Goal: Task Accomplishment & Management: Manage account settings

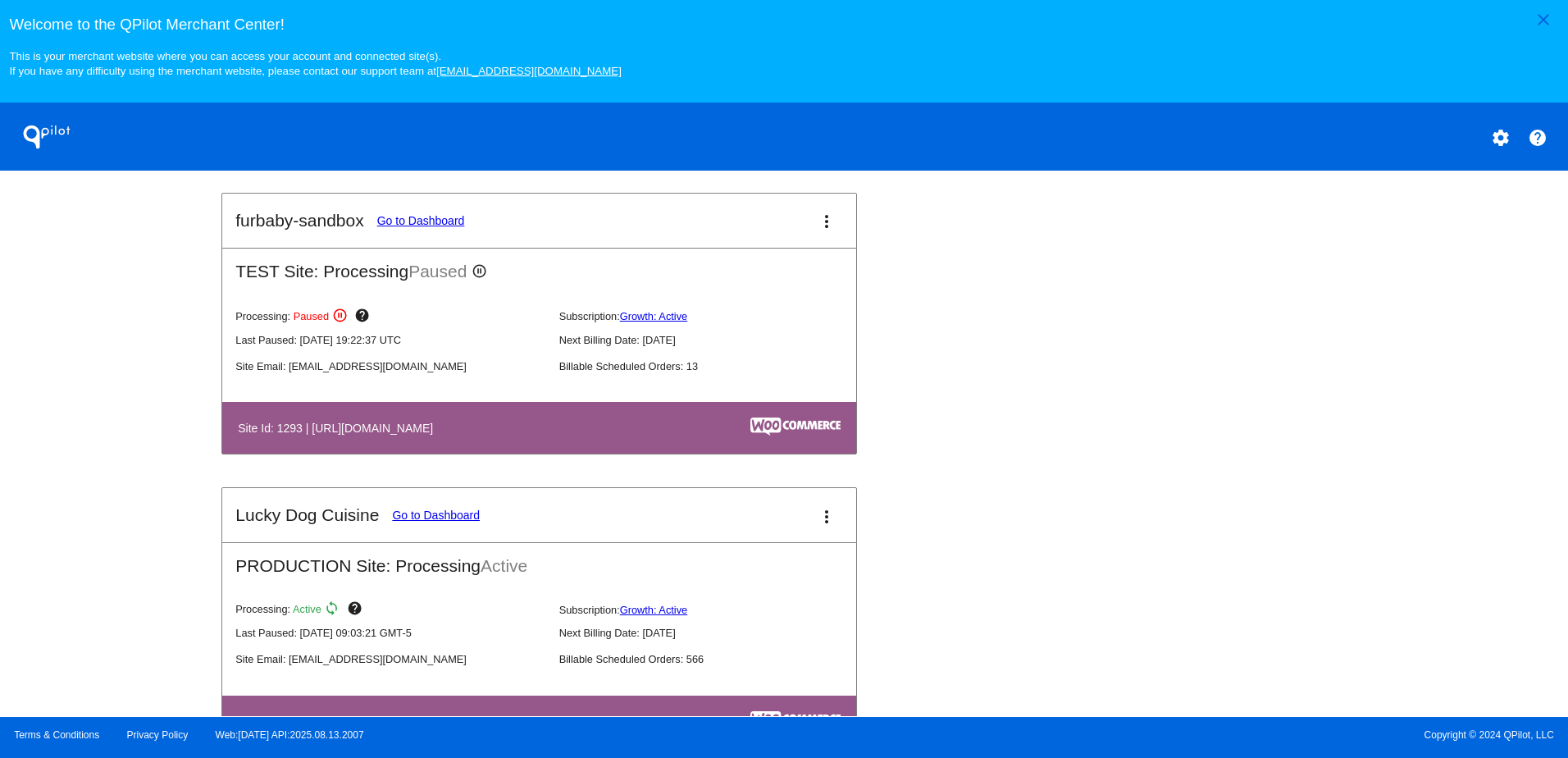
scroll to position [948, 0]
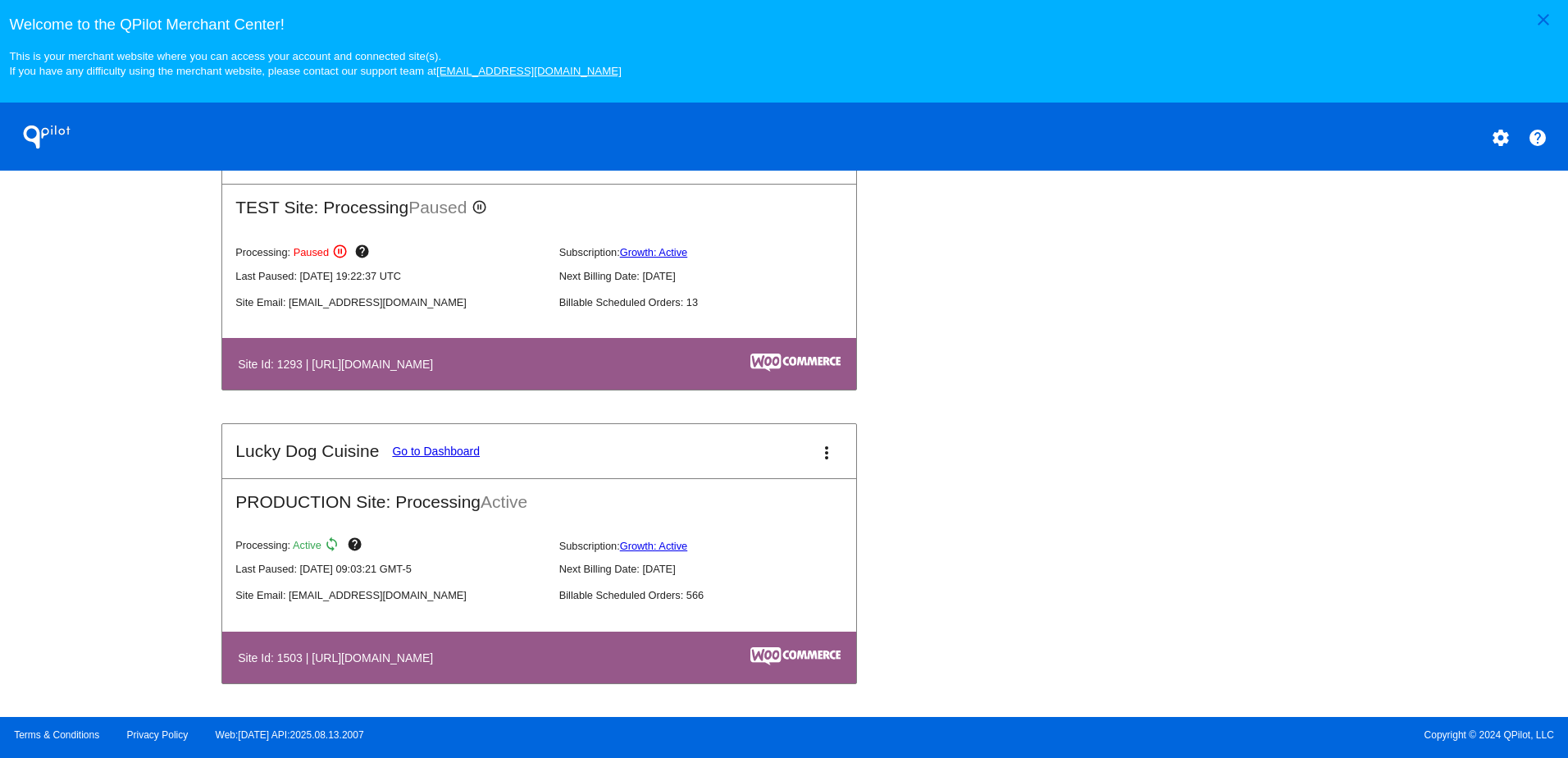
click at [432, 447] on link "Go to Dashboard" at bounding box center [436, 451] width 88 height 13
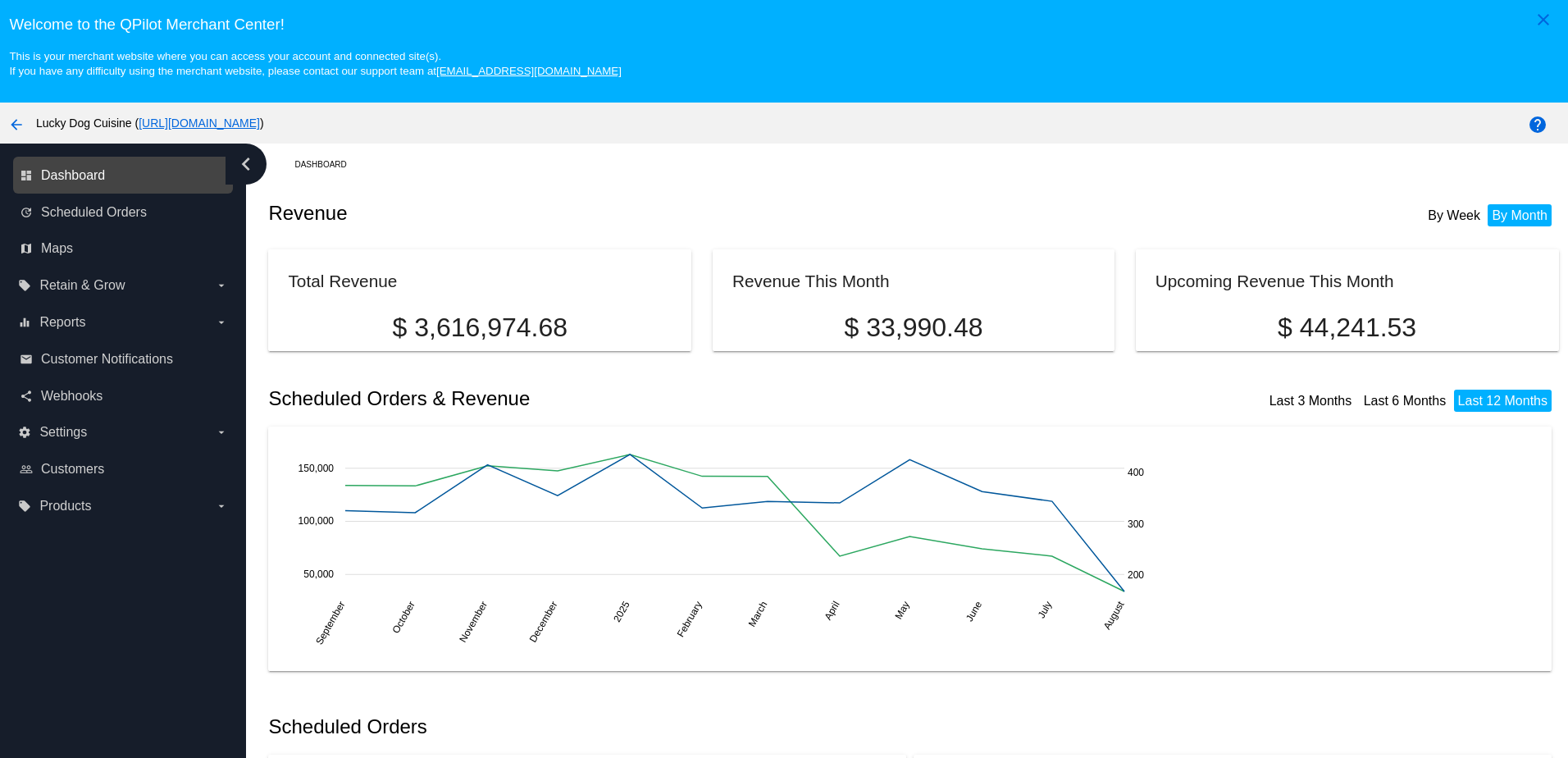
click at [93, 175] on span "Dashboard" at bounding box center [73, 175] width 64 height 15
click at [41, 172] on link "dashboard Dashboard" at bounding box center [124, 175] width 208 height 26
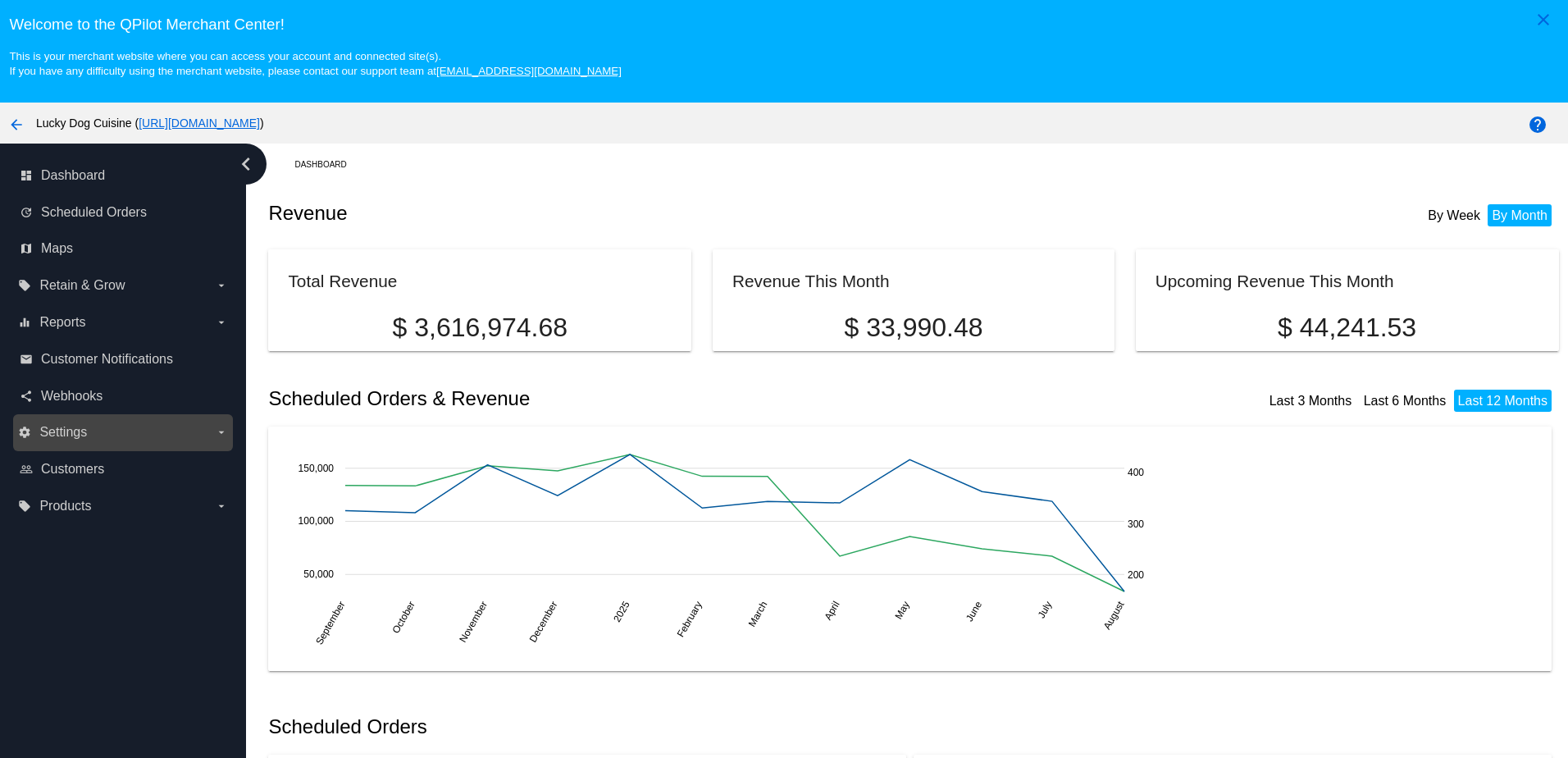
click at [53, 438] on span "Settings" at bounding box center [62, 432] width 48 height 15
click at [0, 0] on input "settings Settings arrow_drop_down" at bounding box center [0, 0] width 0 height 0
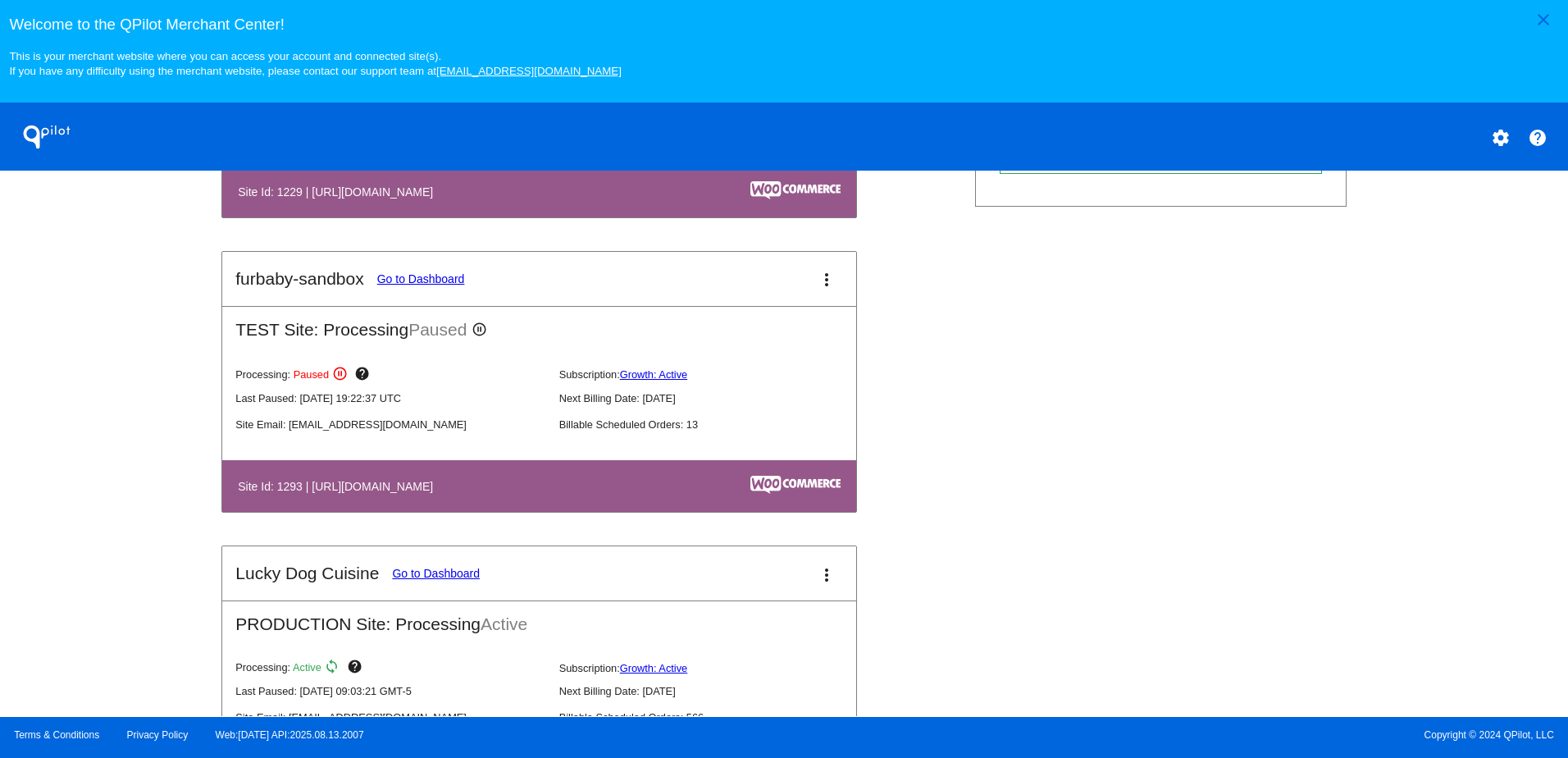
scroll to position [948, 0]
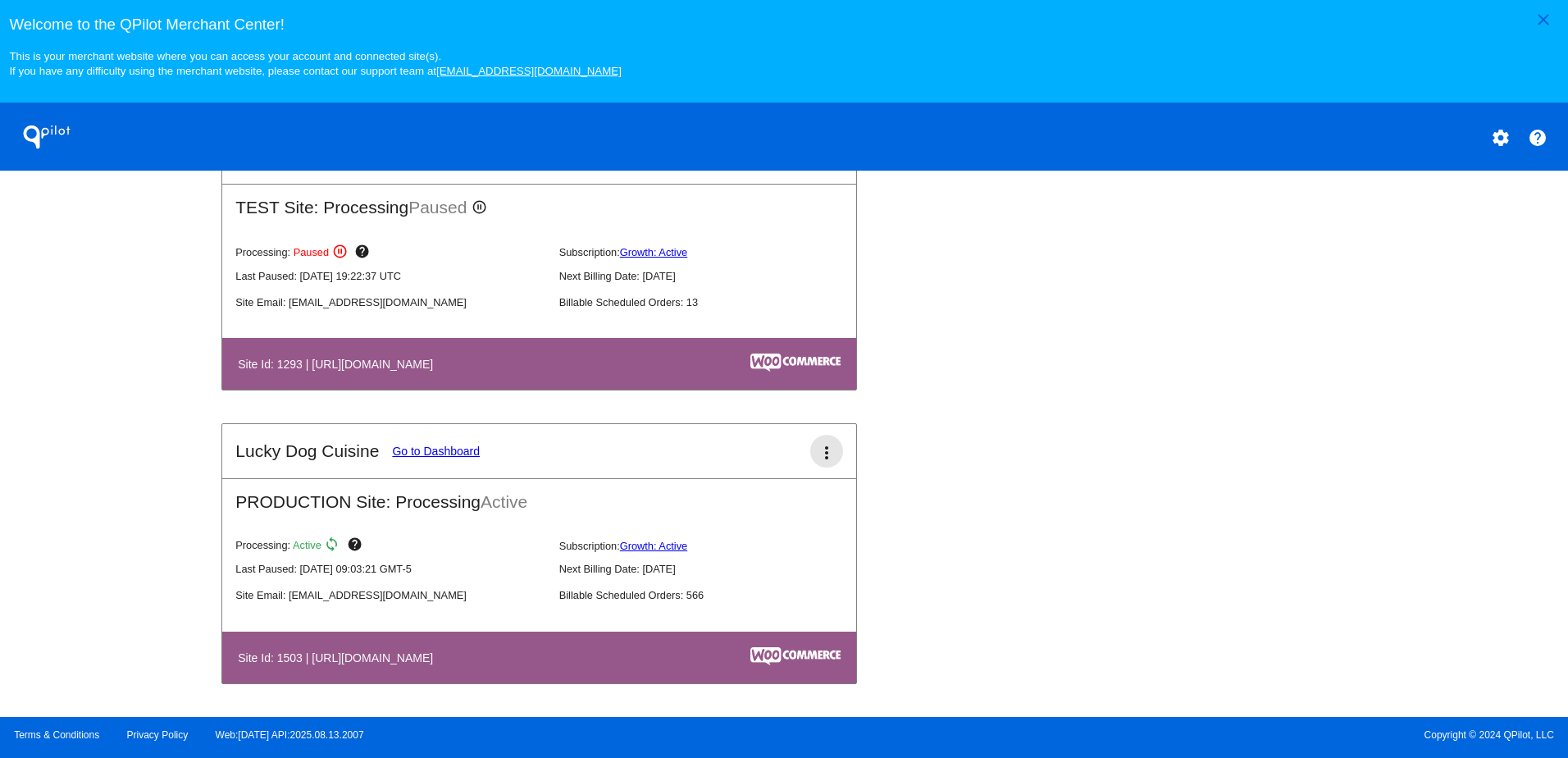
click at [817, 451] on mat-icon "more_vert" at bounding box center [826, 452] width 19 height 19
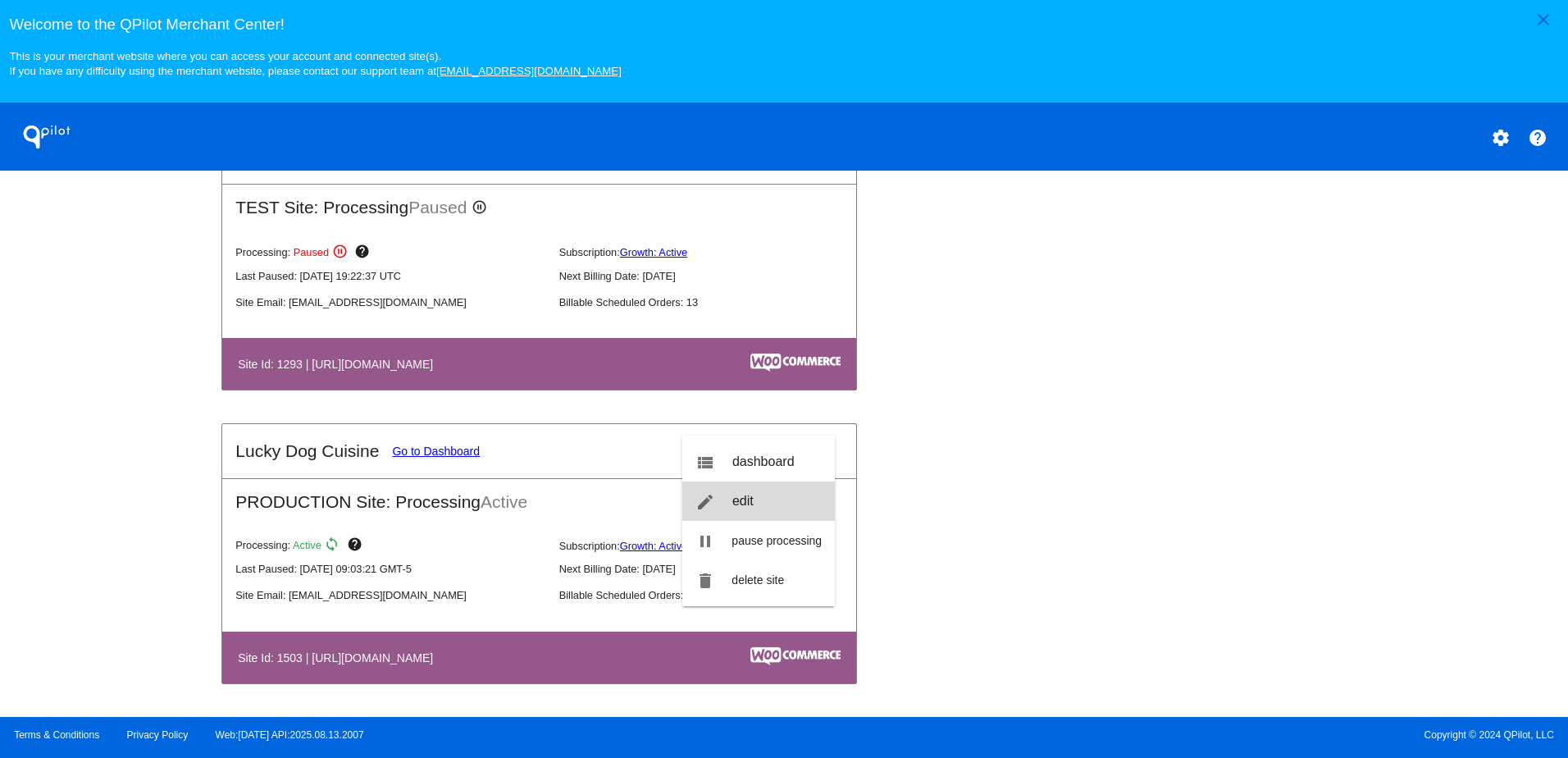
click at [755, 487] on link "edit edit" at bounding box center [758, 501] width 153 height 39
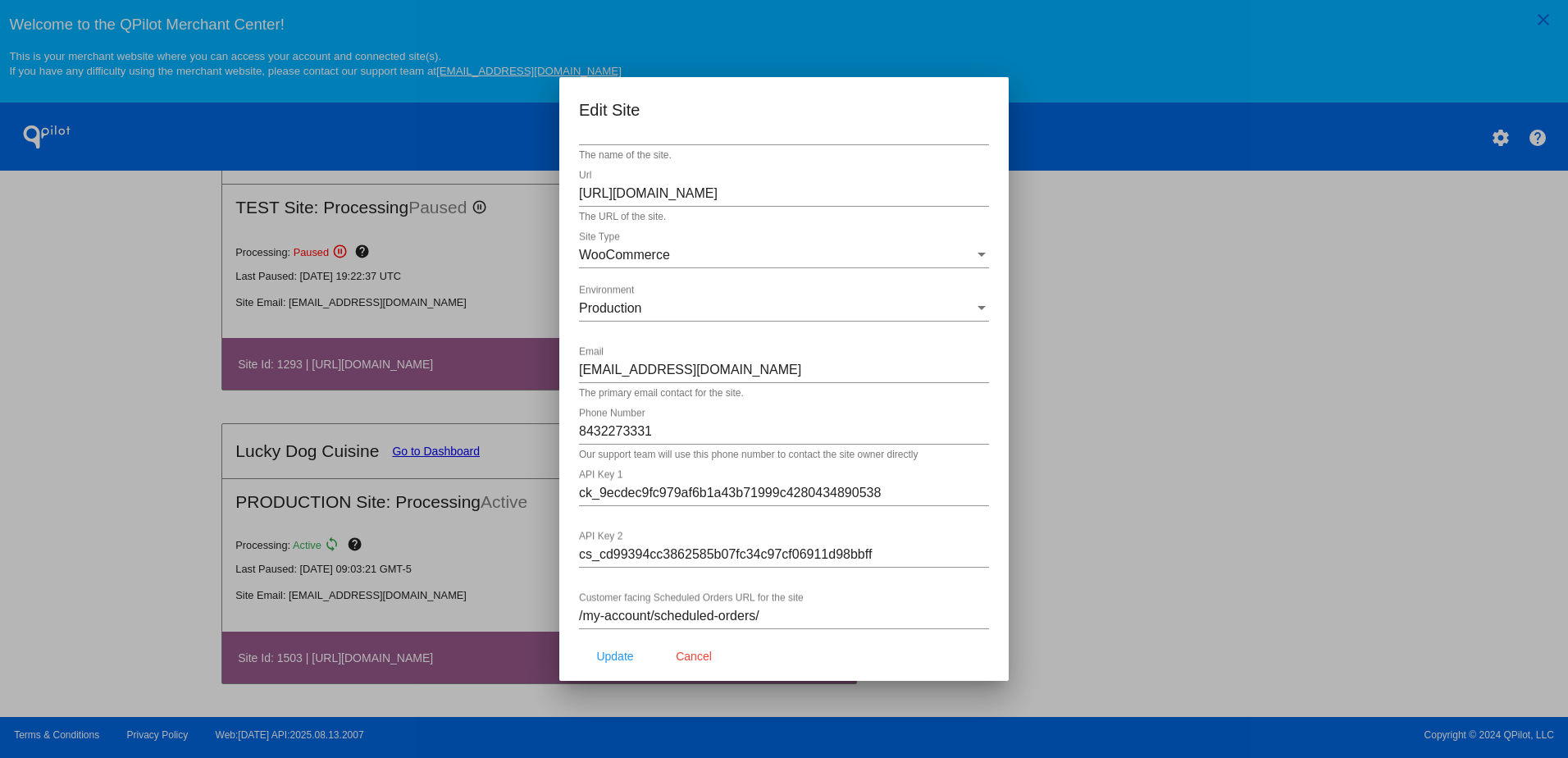
scroll to position [0, 0]
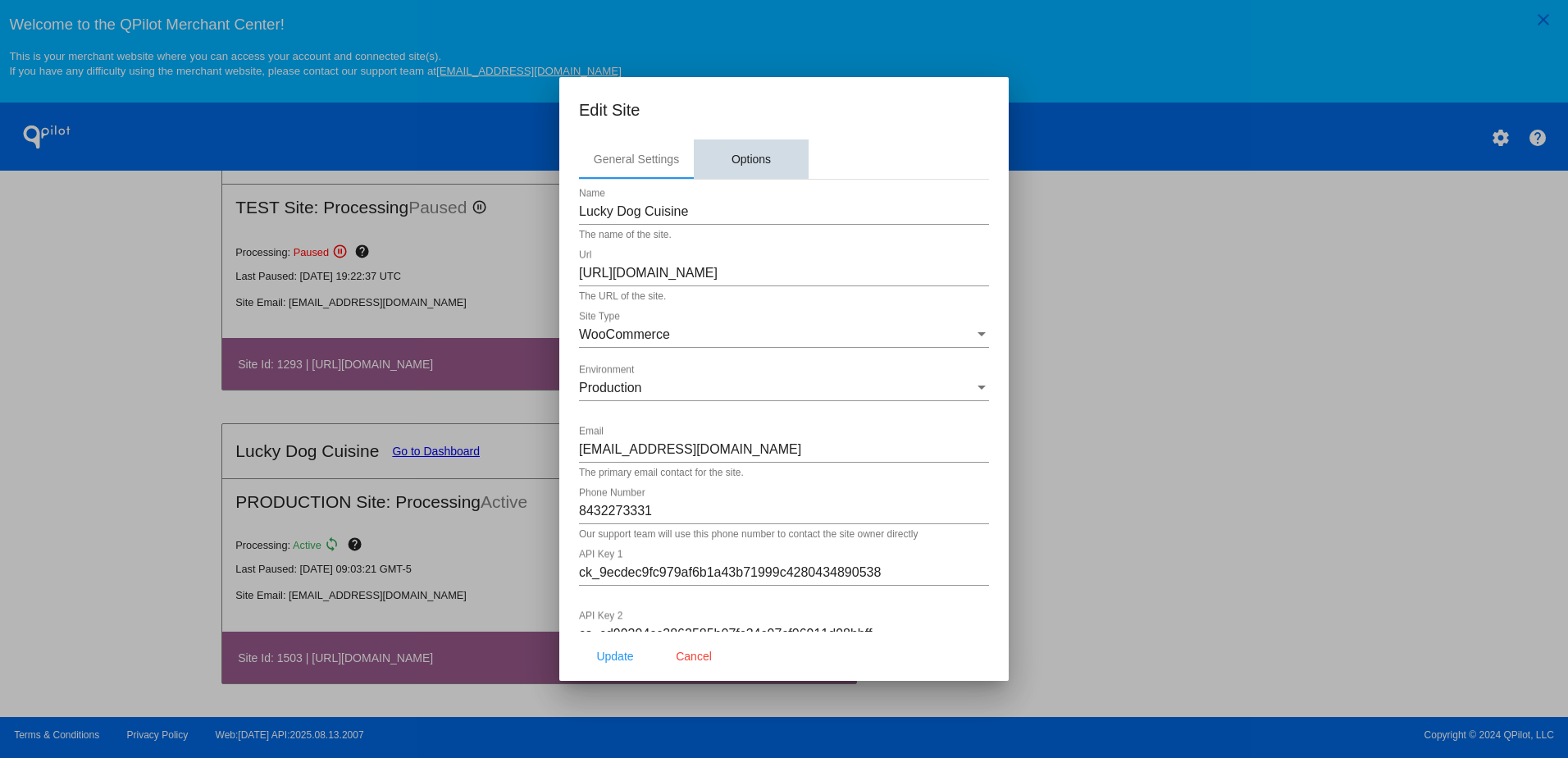
click at [746, 162] on div "Options" at bounding box center [751, 159] width 39 height 13
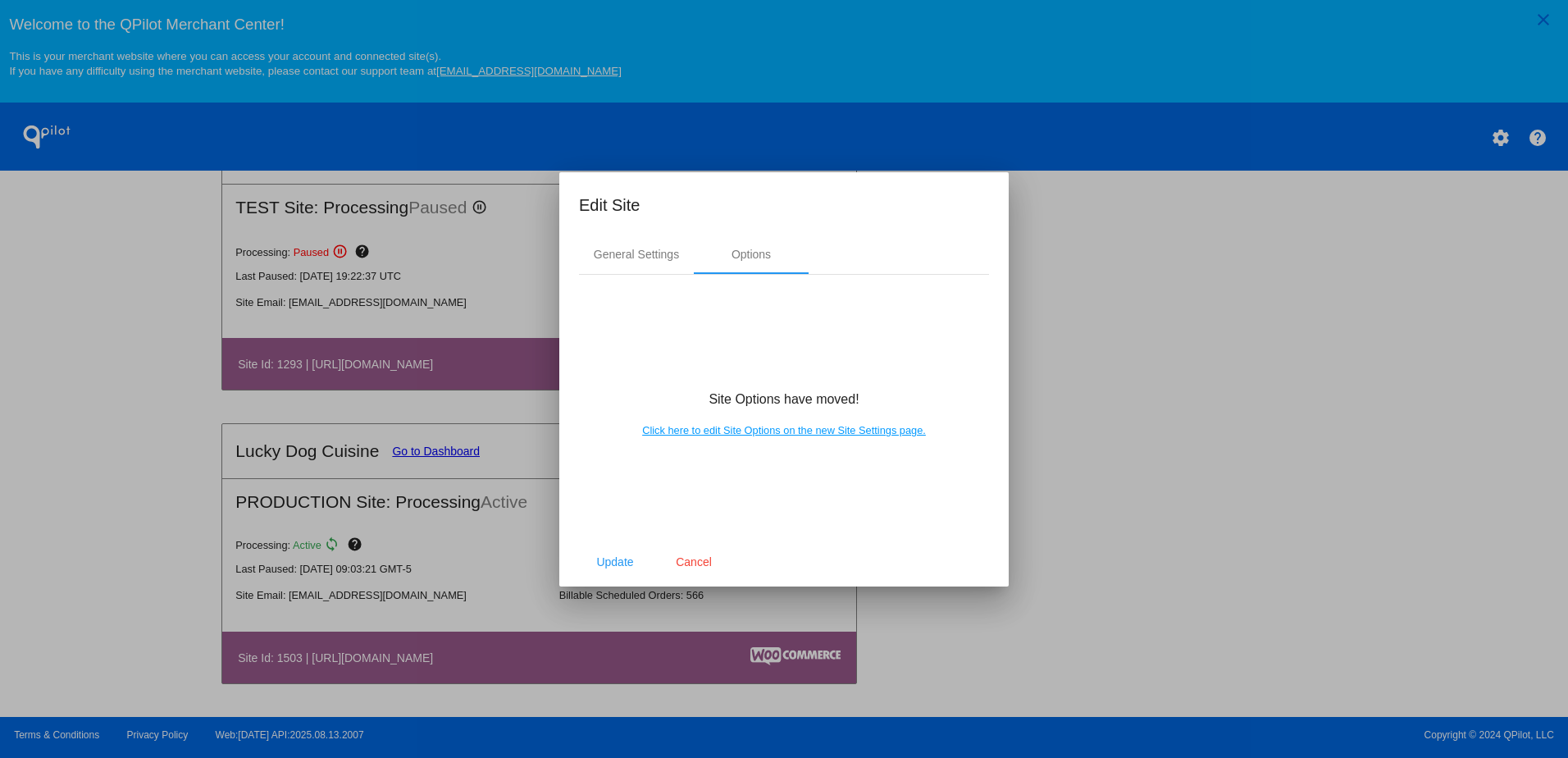
click at [812, 432] on link "Click here to edit Site Options on the new Site Settings page." at bounding box center [784, 430] width 284 height 13
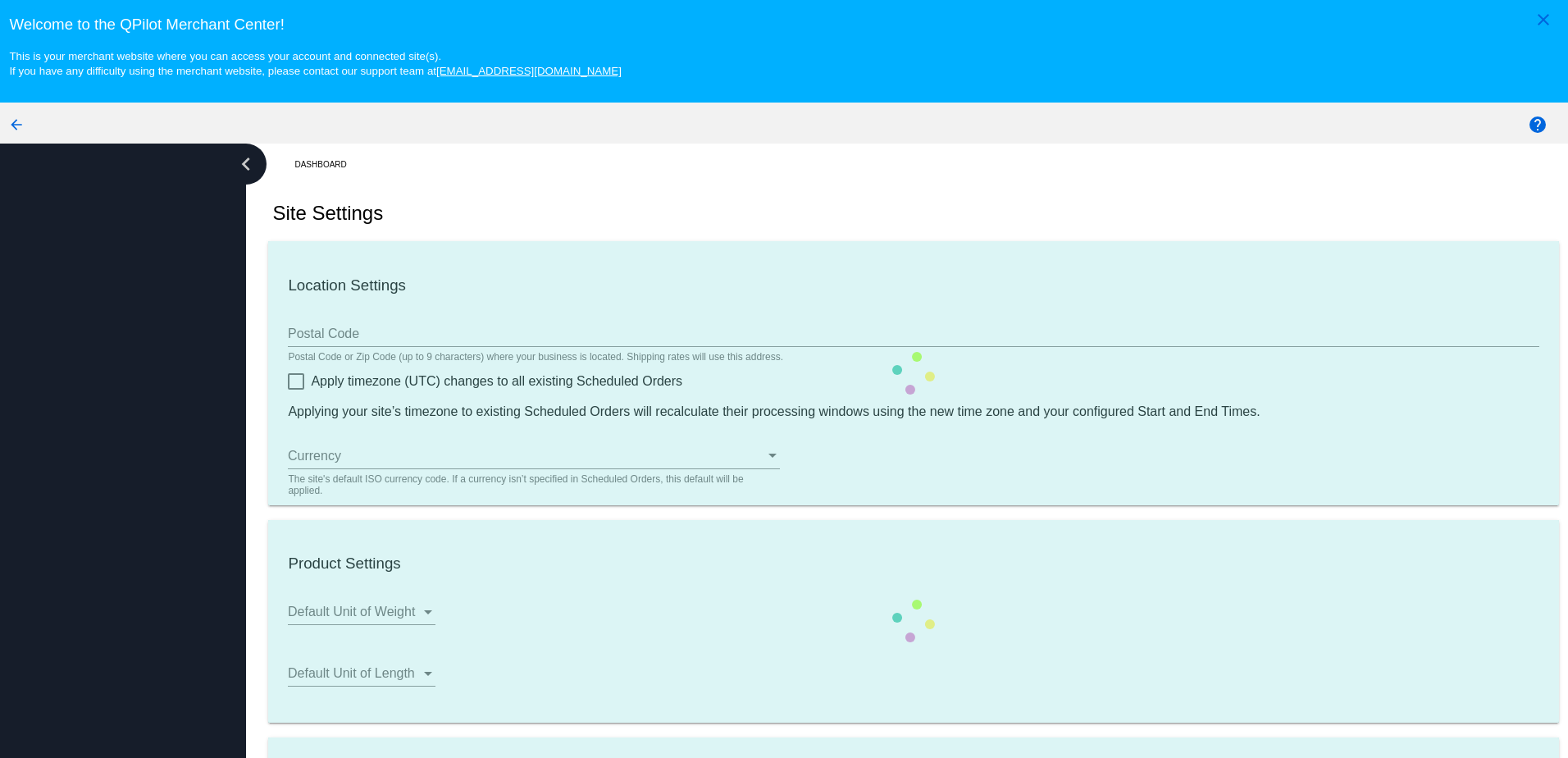
type input "07:00"
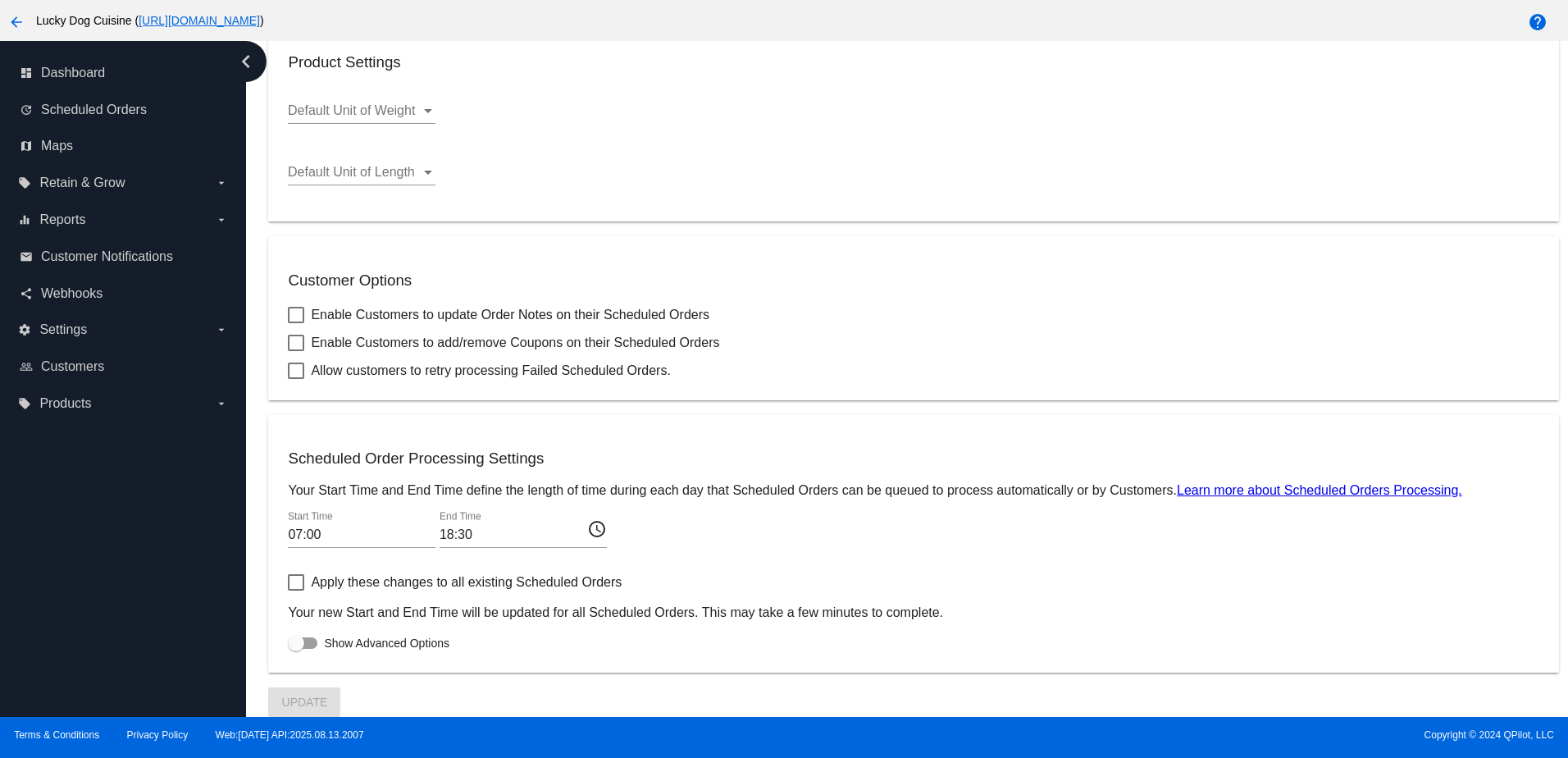
scroll to position [105, 0]
click at [103, 106] on span "Scheduled Orders" at bounding box center [93, 109] width 106 height 15
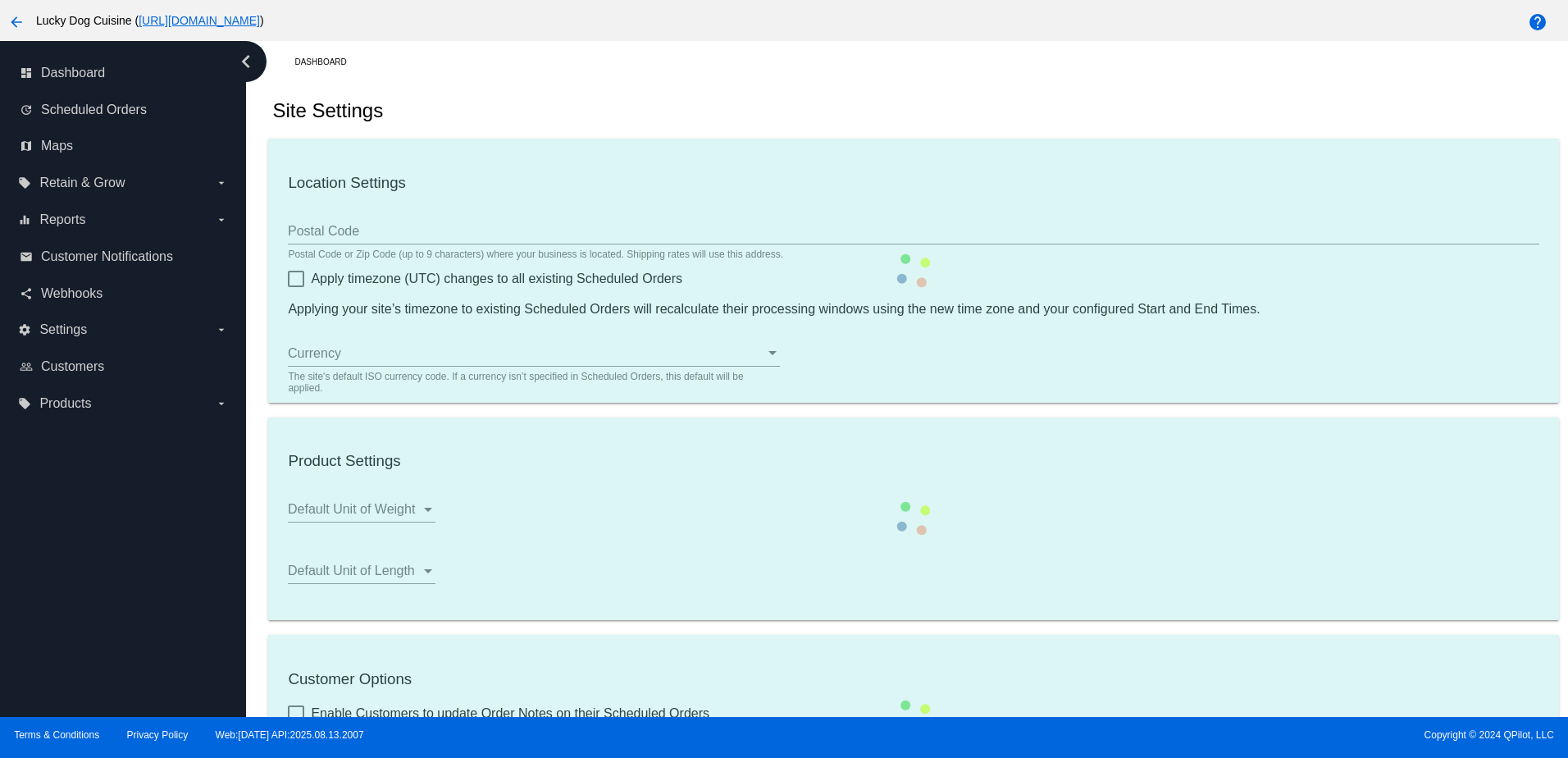
type input "07:00"
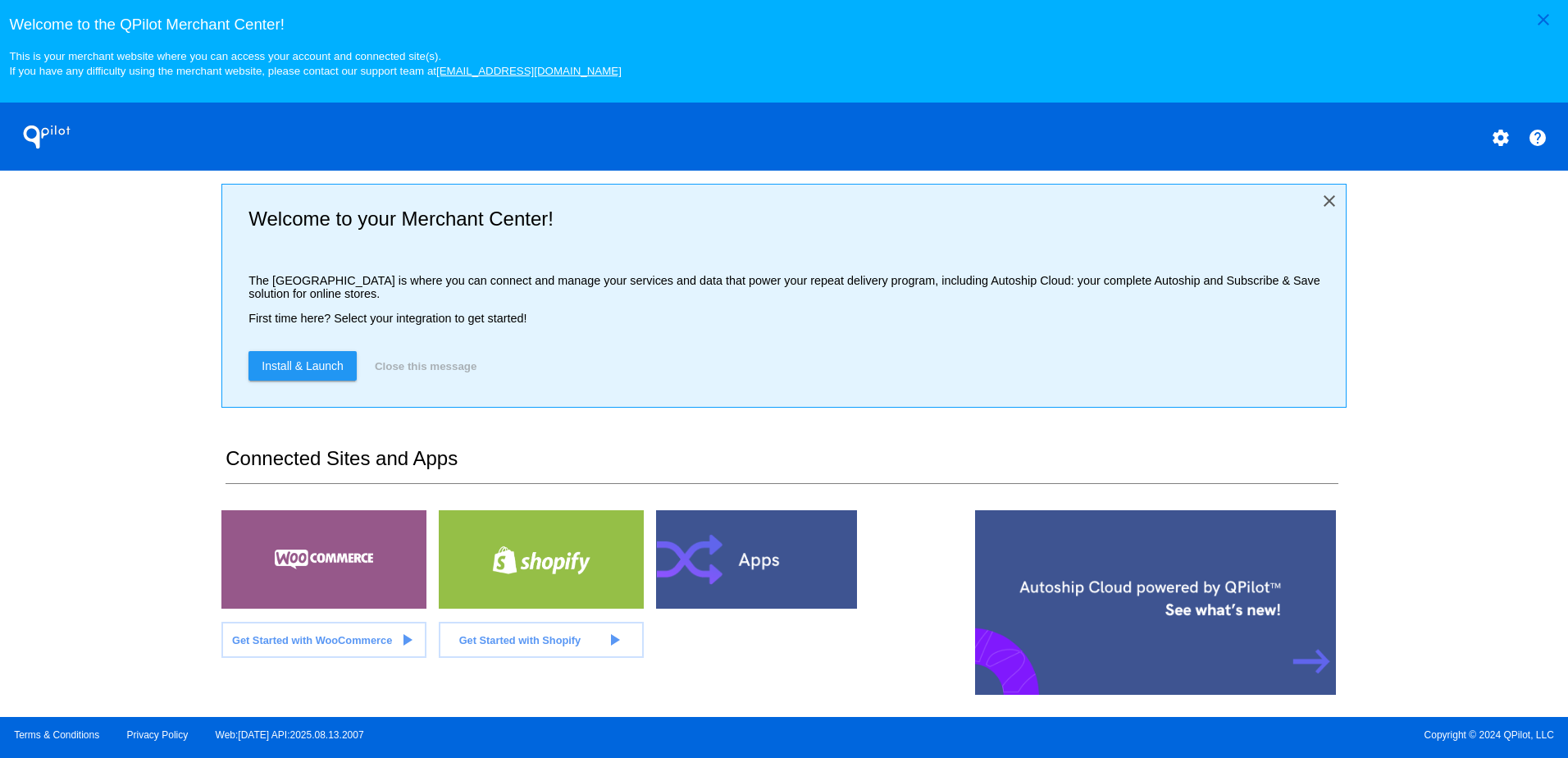
click at [1093, 200] on mat-icon "close" at bounding box center [1330, 200] width 19 height 19
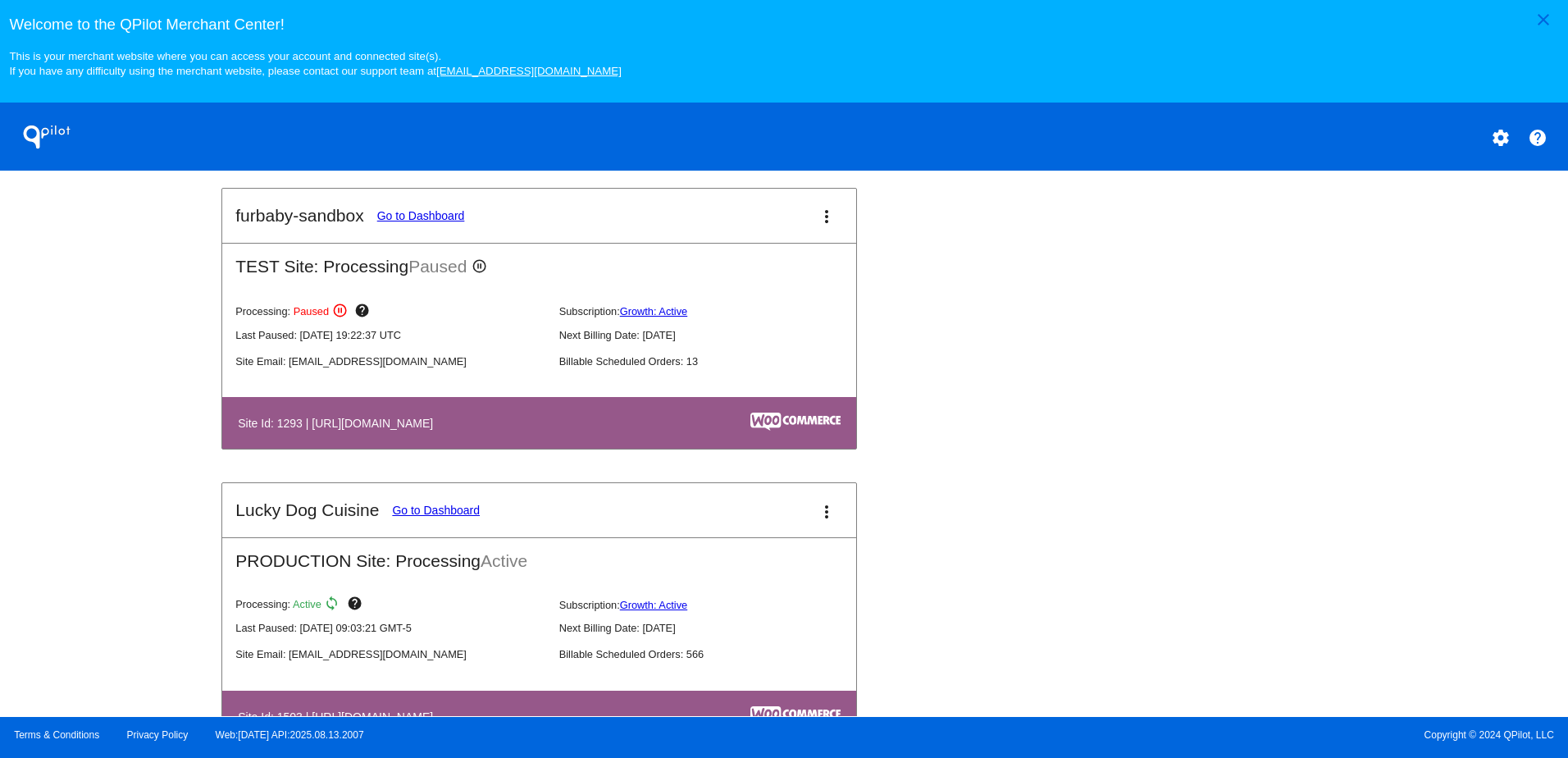
scroll to position [704, 0]
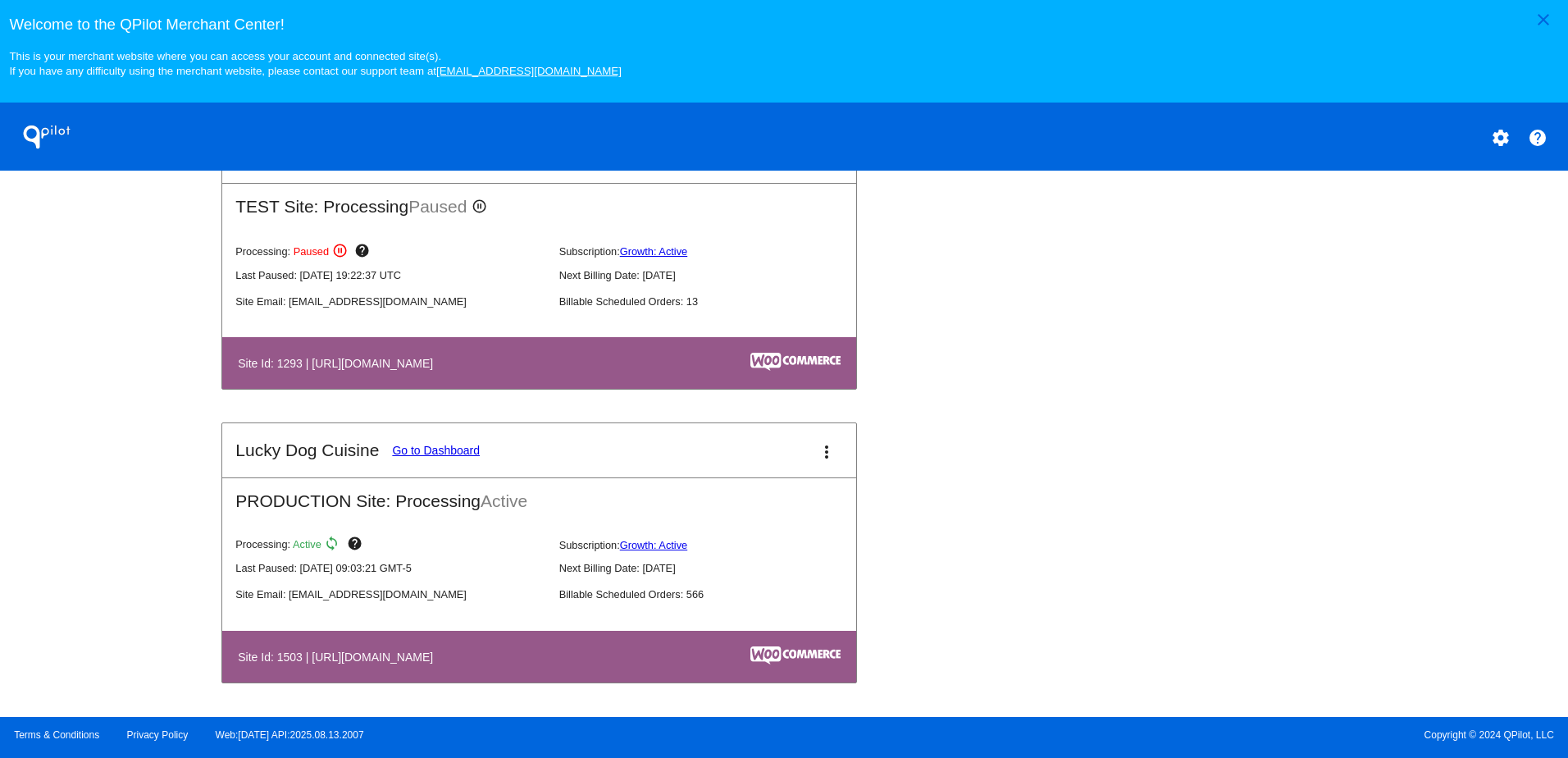
click at [821, 447] on mat-icon "more_vert" at bounding box center [826, 451] width 19 height 19
click at [718, 487] on link "edit edit" at bounding box center [758, 500] width 153 height 39
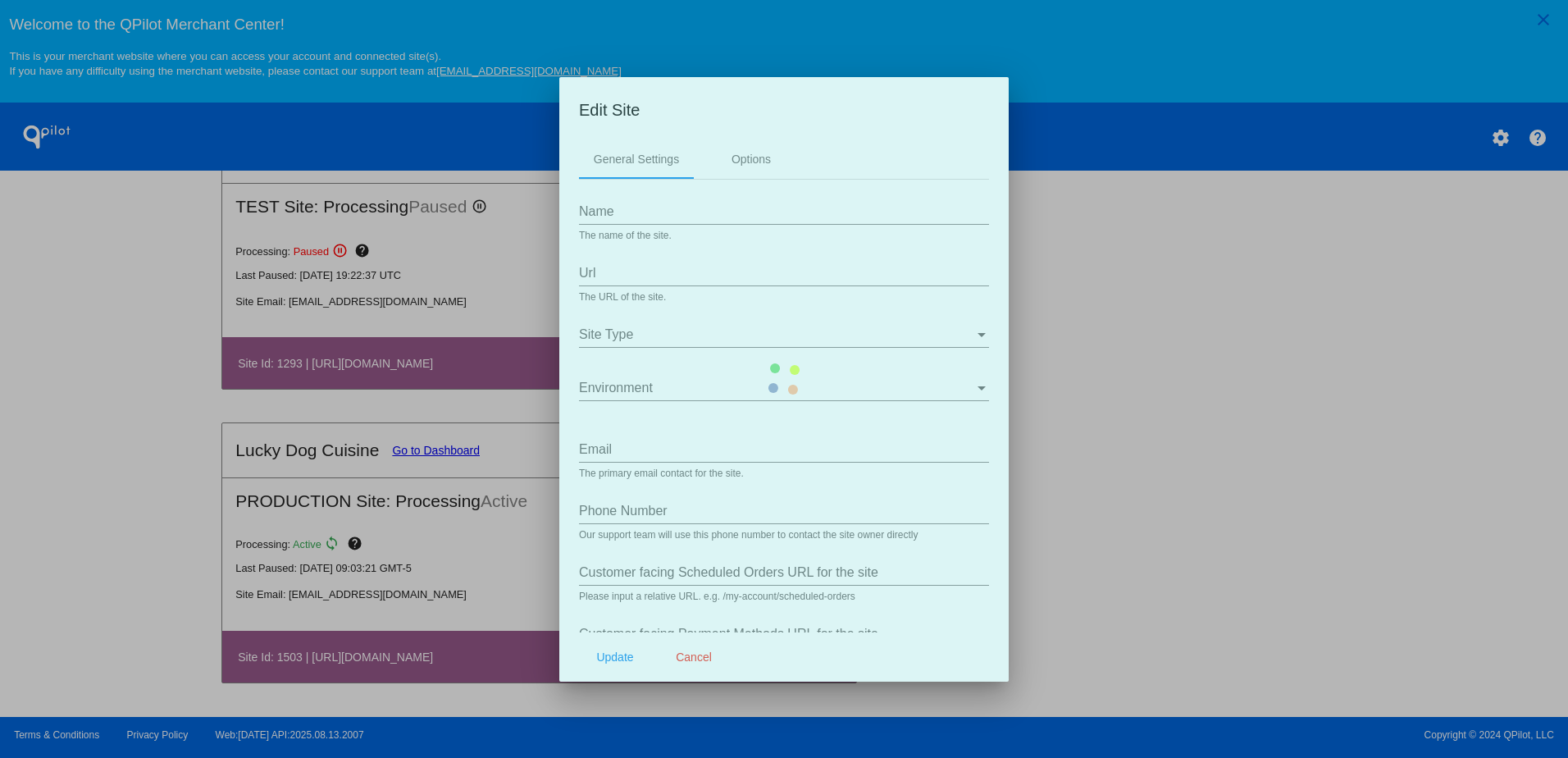
type input "Lucky Dog Cuisine"
type input "[URL][DOMAIN_NAME]"
type input "[EMAIL_ADDRESS][DOMAIN_NAME]"
type input "8432273331"
type input "/my-account/scheduled-orders/"
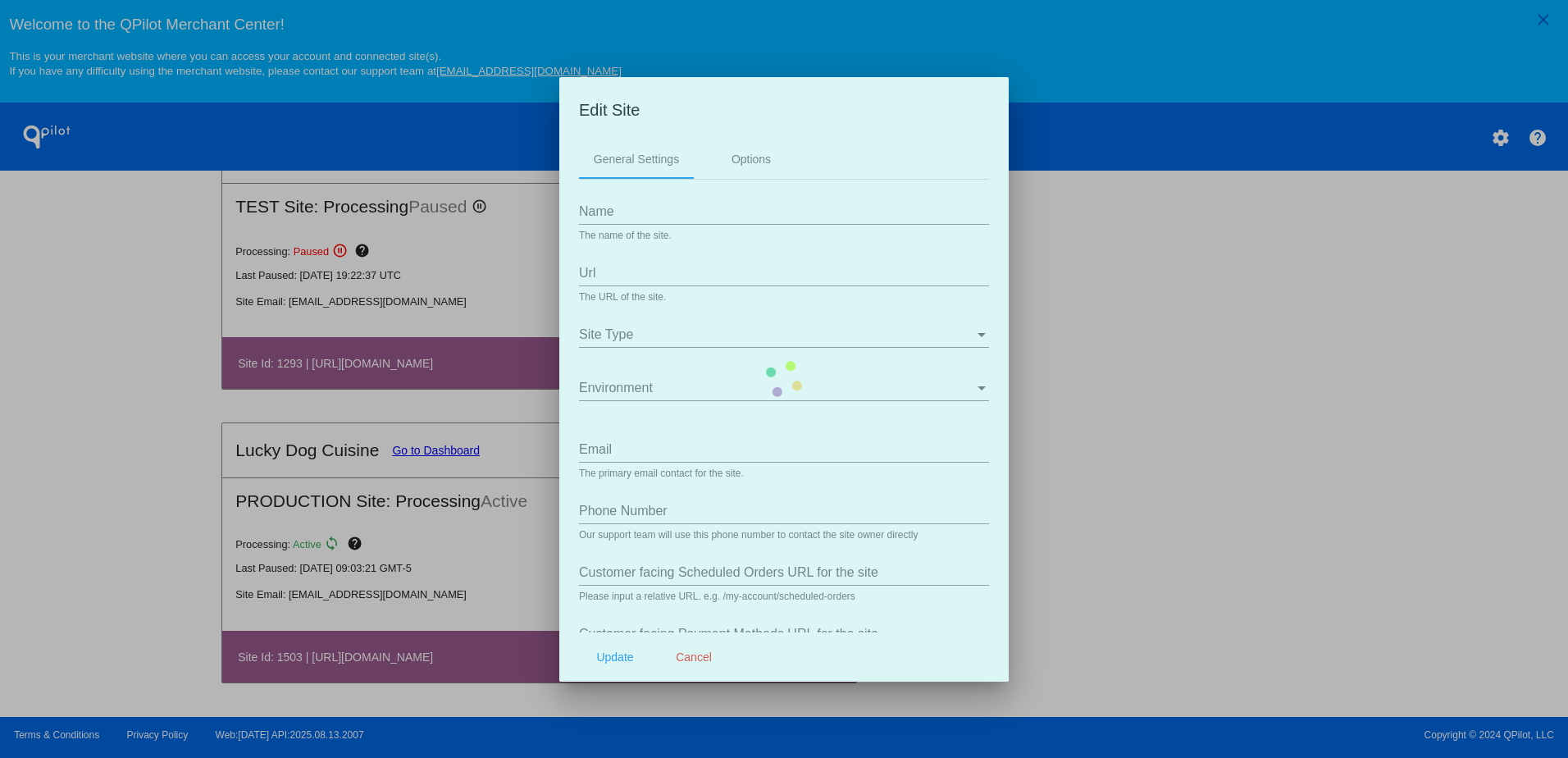
type input "my-account/payment-methods/"
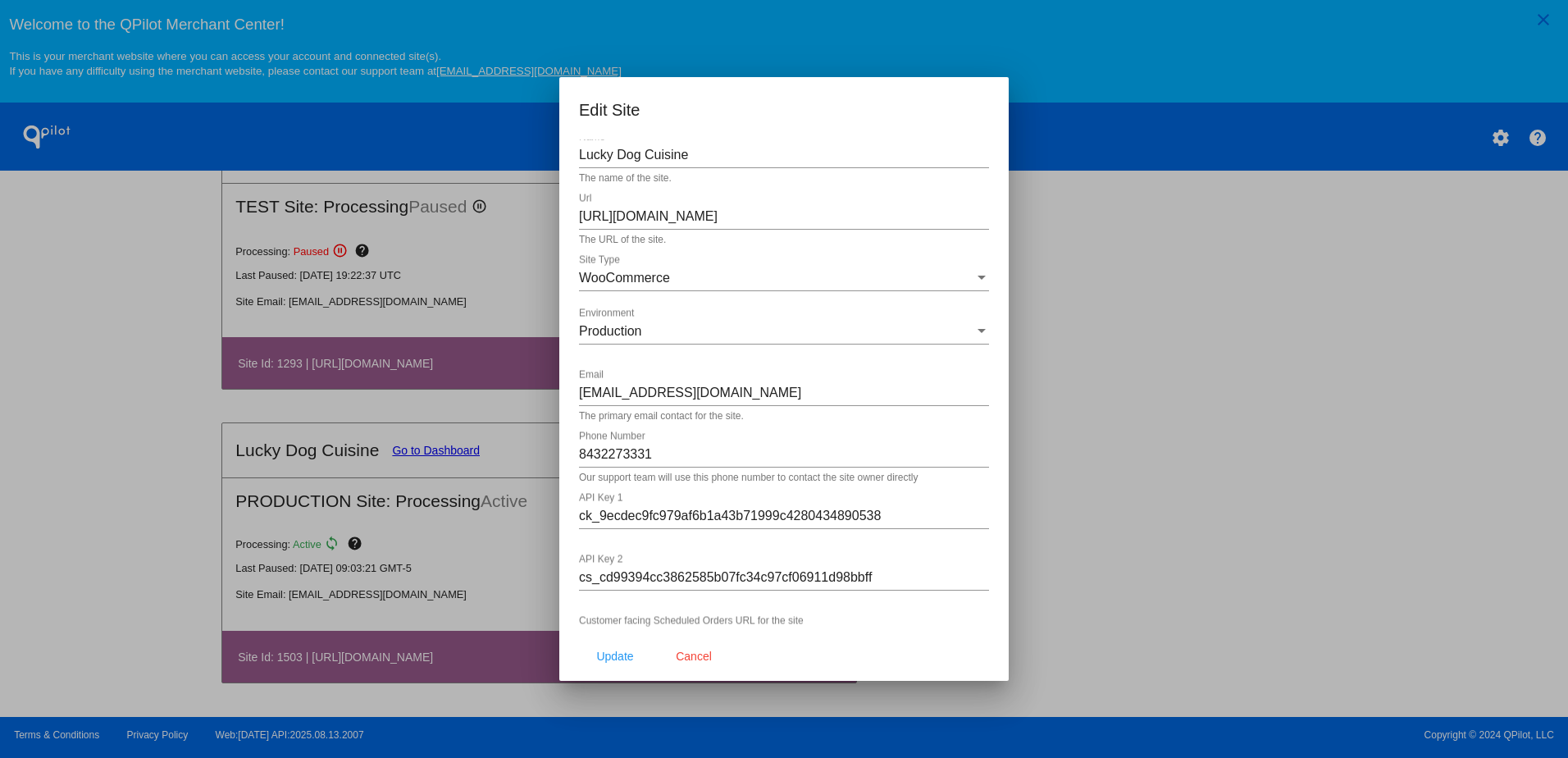
scroll to position [0, 0]
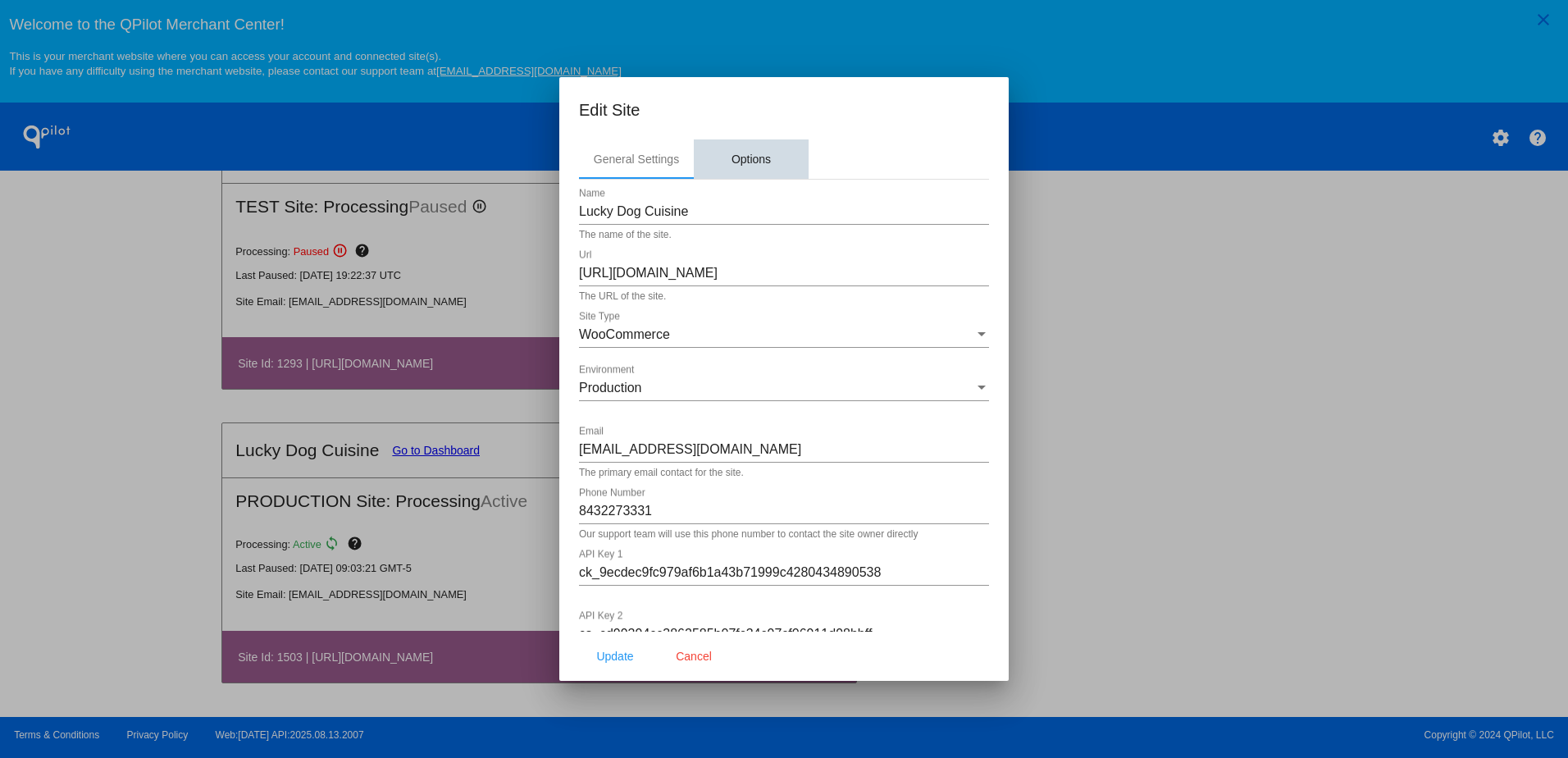
click at [743, 162] on div "Options" at bounding box center [751, 159] width 39 height 13
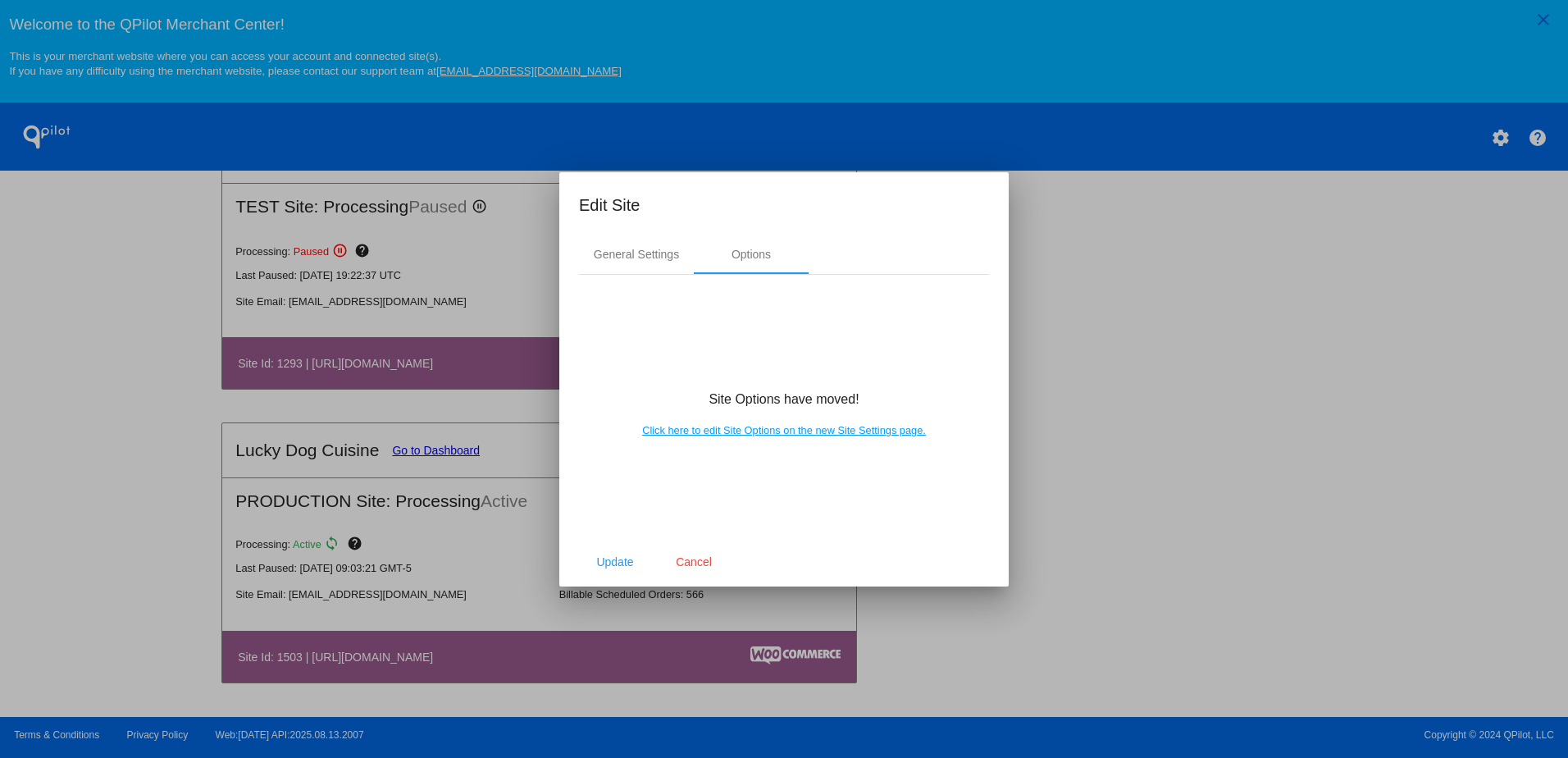
click at [693, 428] on link "Click here to edit Site Options on the new Site Settings page." at bounding box center [784, 430] width 284 height 13
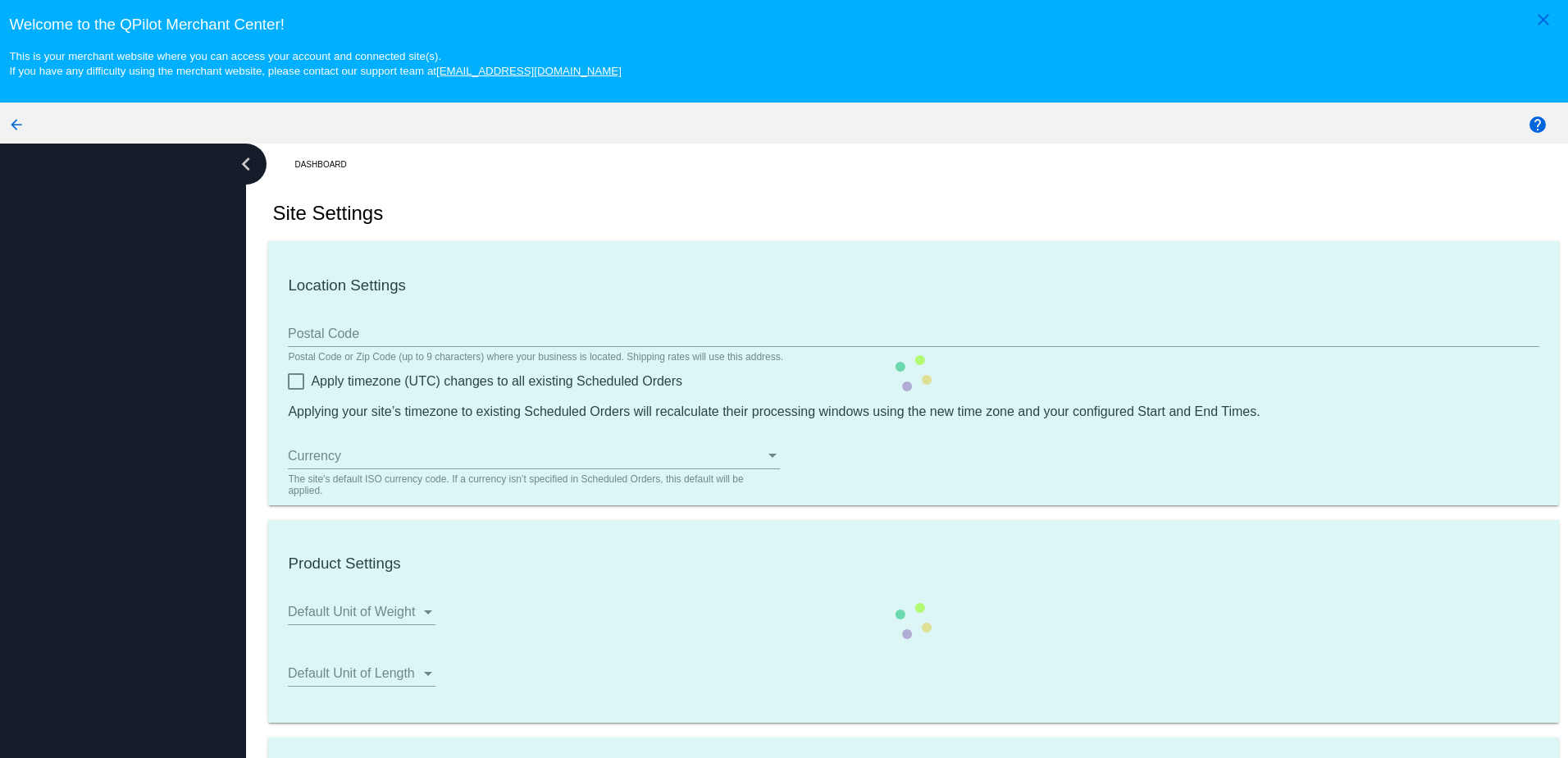
type input "07:00"
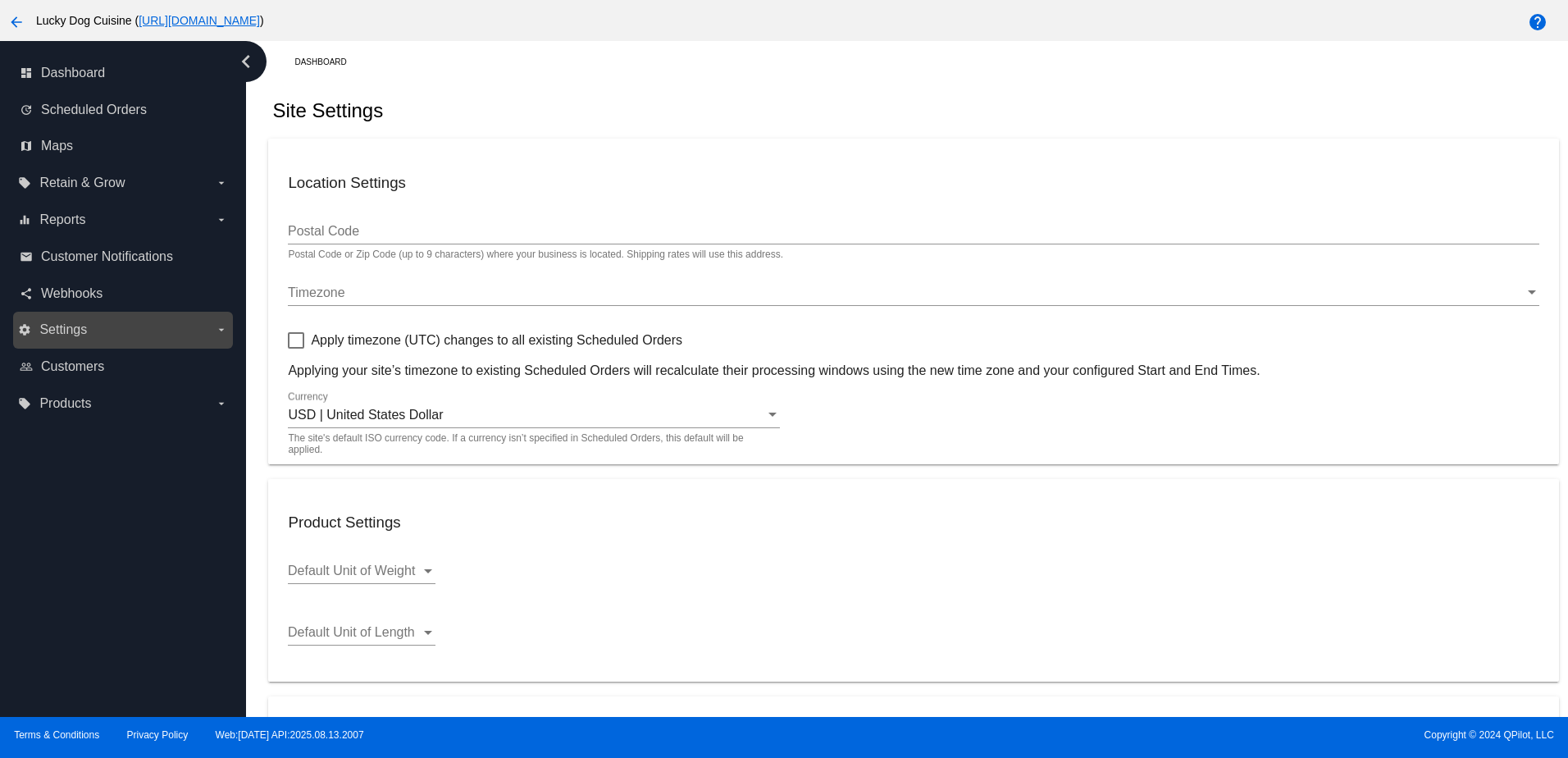
click at [52, 333] on span "Settings" at bounding box center [62, 329] width 48 height 15
click at [0, 0] on input "settings Settings arrow_drop_down" at bounding box center [0, 0] width 0 height 0
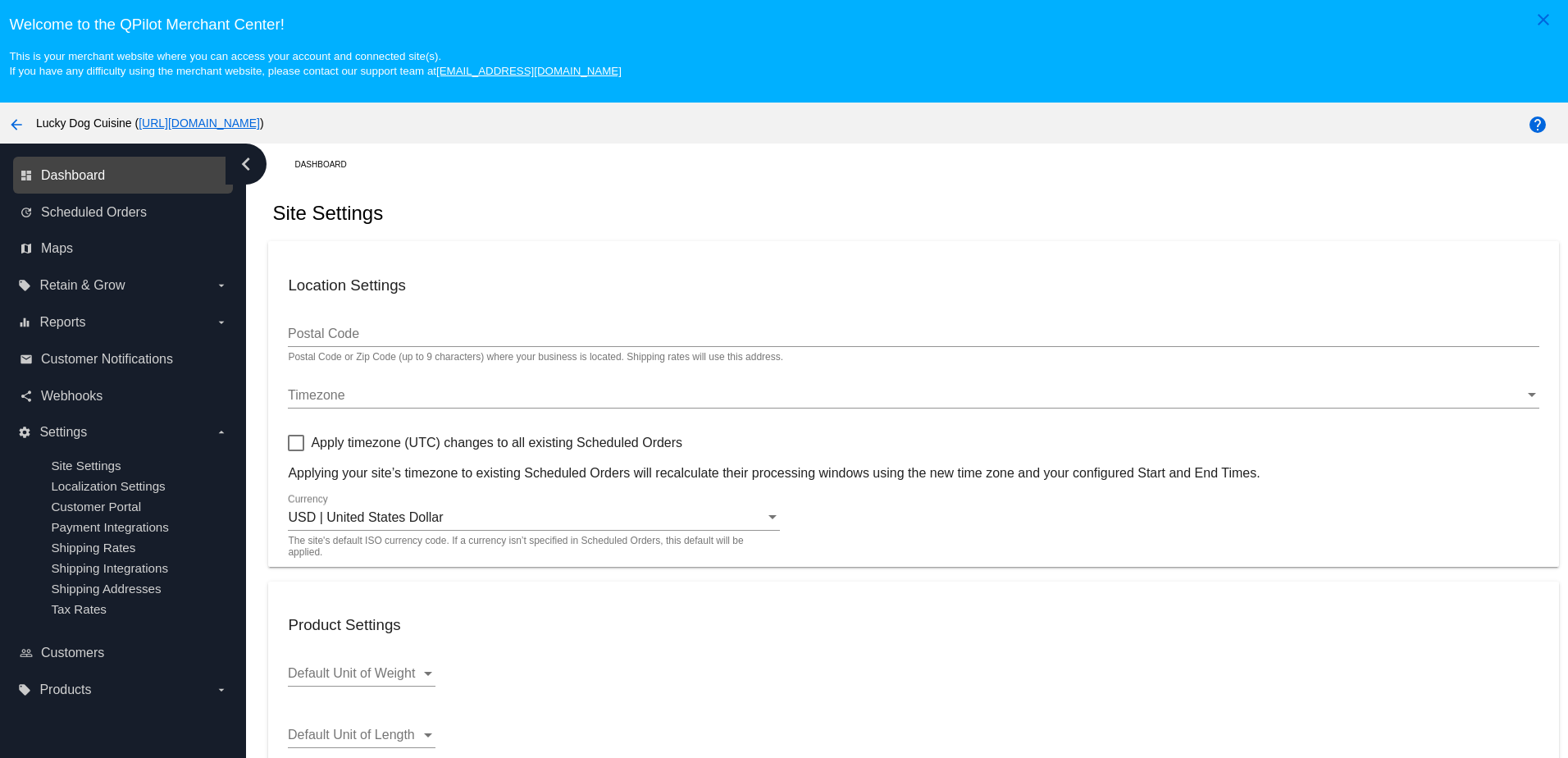
click at [85, 180] on span "Dashboard" at bounding box center [73, 175] width 64 height 15
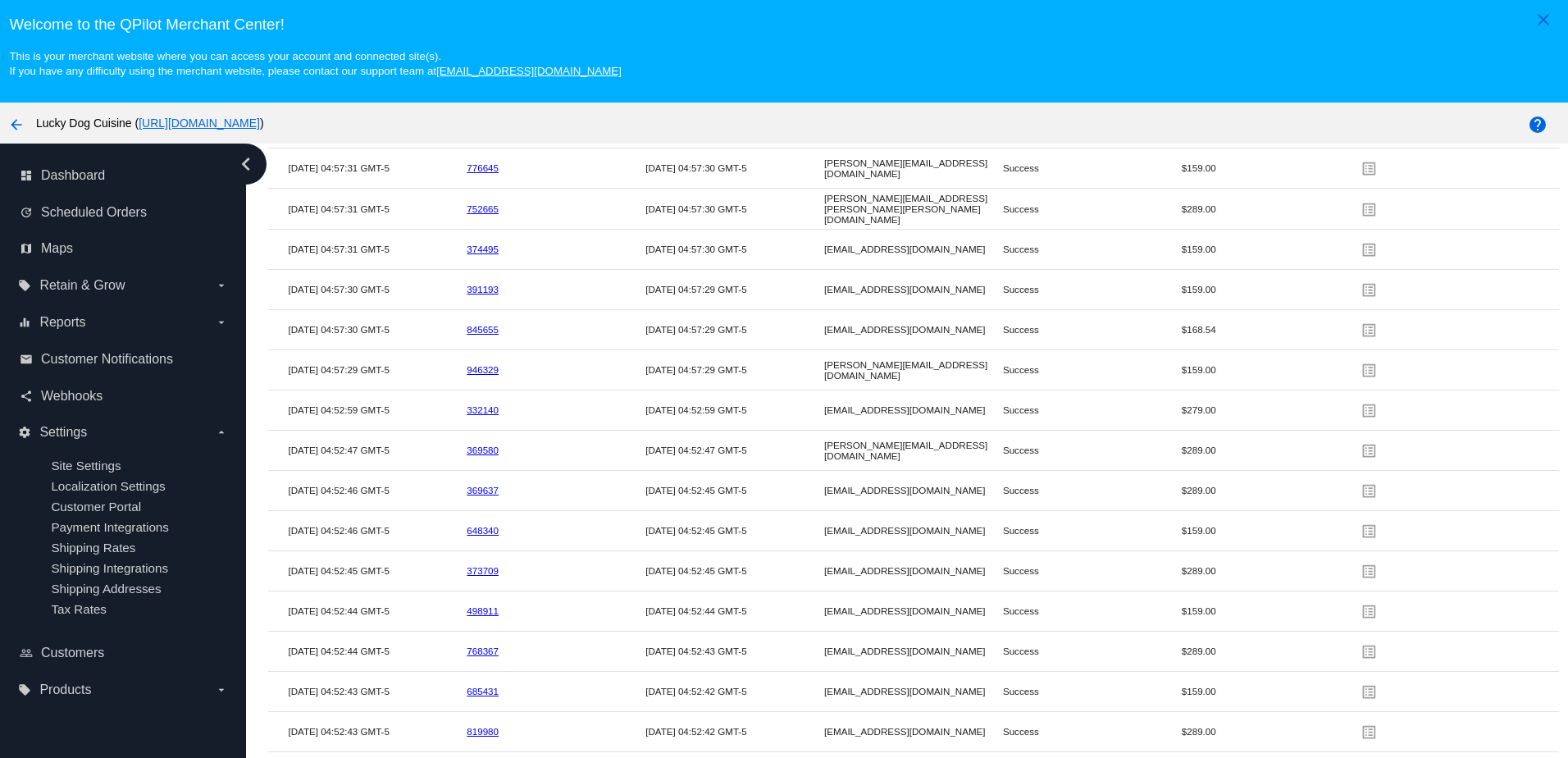
scroll to position [2870, 0]
